Goal: Information Seeking & Learning: Check status

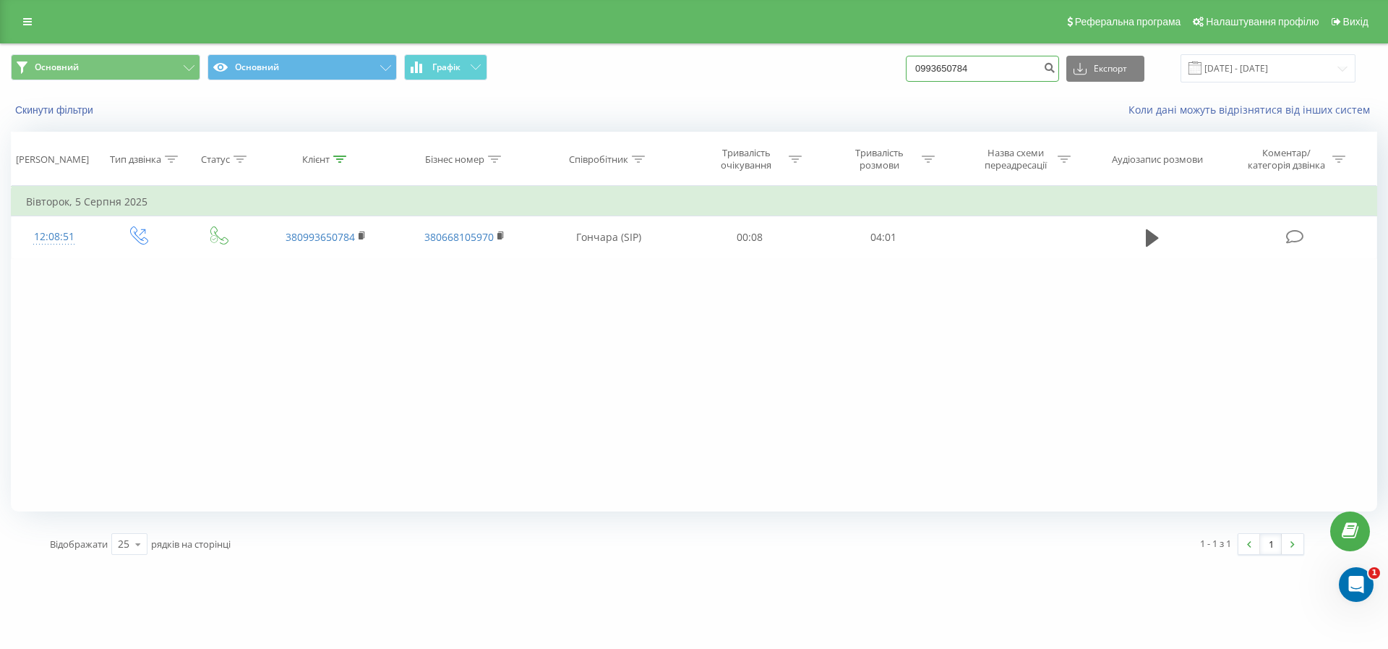
drag, startPoint x: 1010, startPoint y: 64, endPoint x: 832, endPoint y: 74, distance: 178.2
click at [832, 74] on div "Основний Основний Графік 0993650784 Експорт .csv .xls .xlsx 07.05.2025 - 07.08.…" at bounding box center [694, 68] width 1367 height 28
paste input "380508164448"
type input "380508164448"
drag, startPoint x: 1008, startPoint y: 68, endPoint x: 910, endPoint y: 66, distance: 97.6
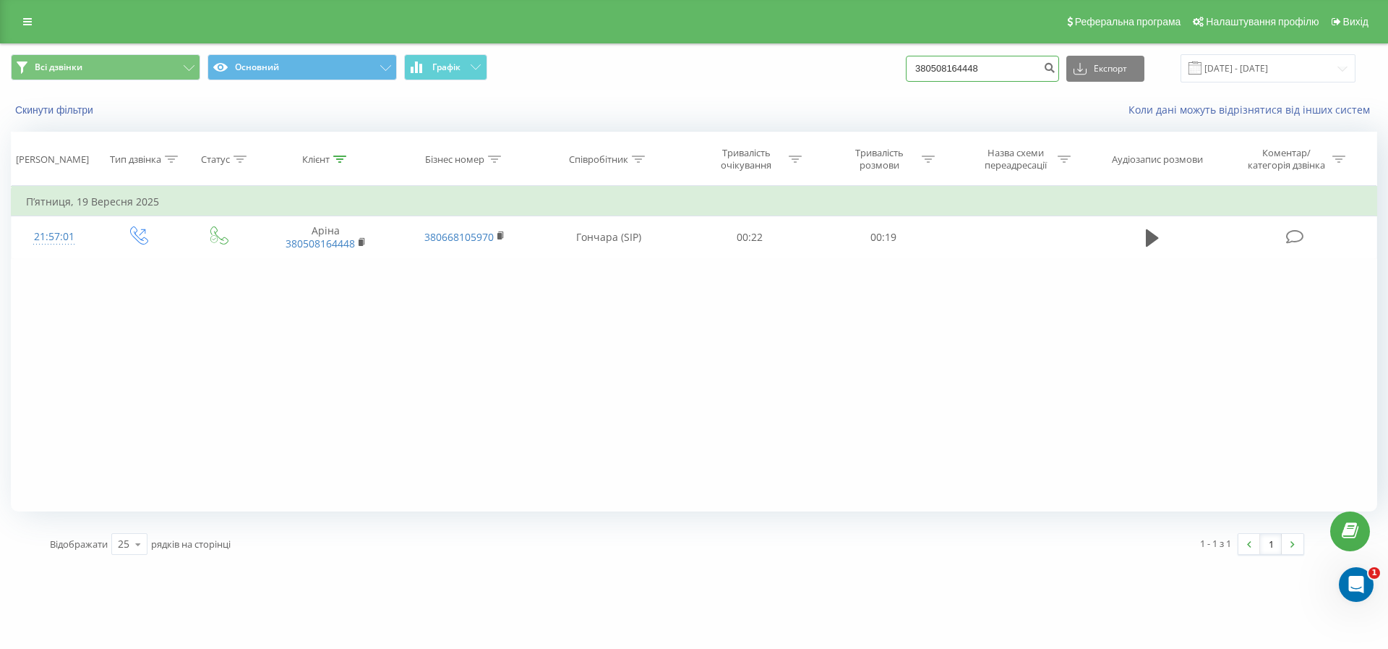
click at [910, 66] on div "Всі дзвінки Основний Графік 380508164448 Експорт .csv .xls .xlsx [DATE] - [DATE]" at bounding box center [694, 68] width 1367 height 28
paste input "[PHONE_NUMBER]"
click at [933, 61] on input "[PHONE_NUMBER]" at bounding box center [982, 69] width 153 height 26
type input "380661011918"
